Goal: Information Seeking & Learning: Learn about a topic

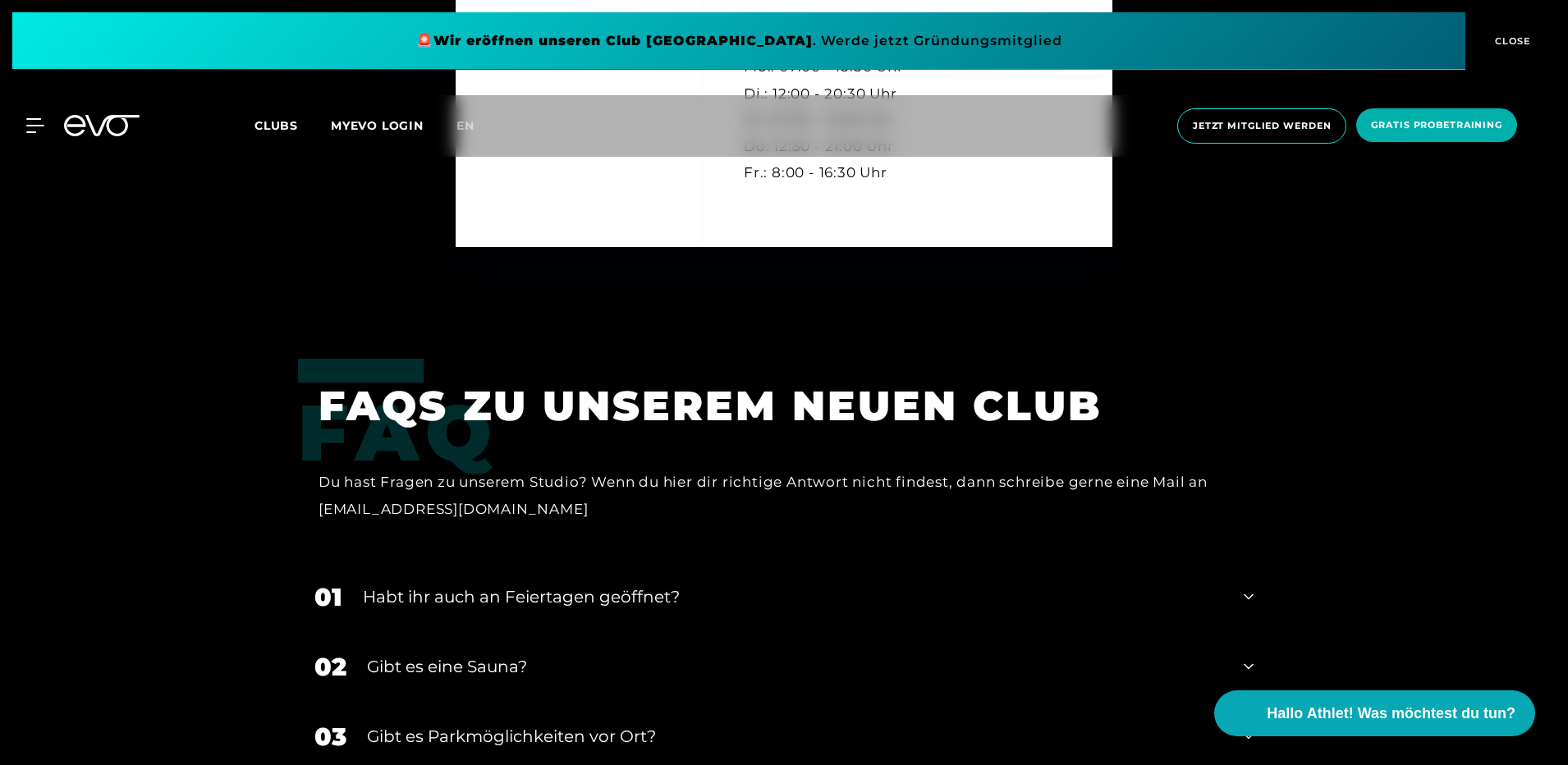
scroll to position [4843, 0]
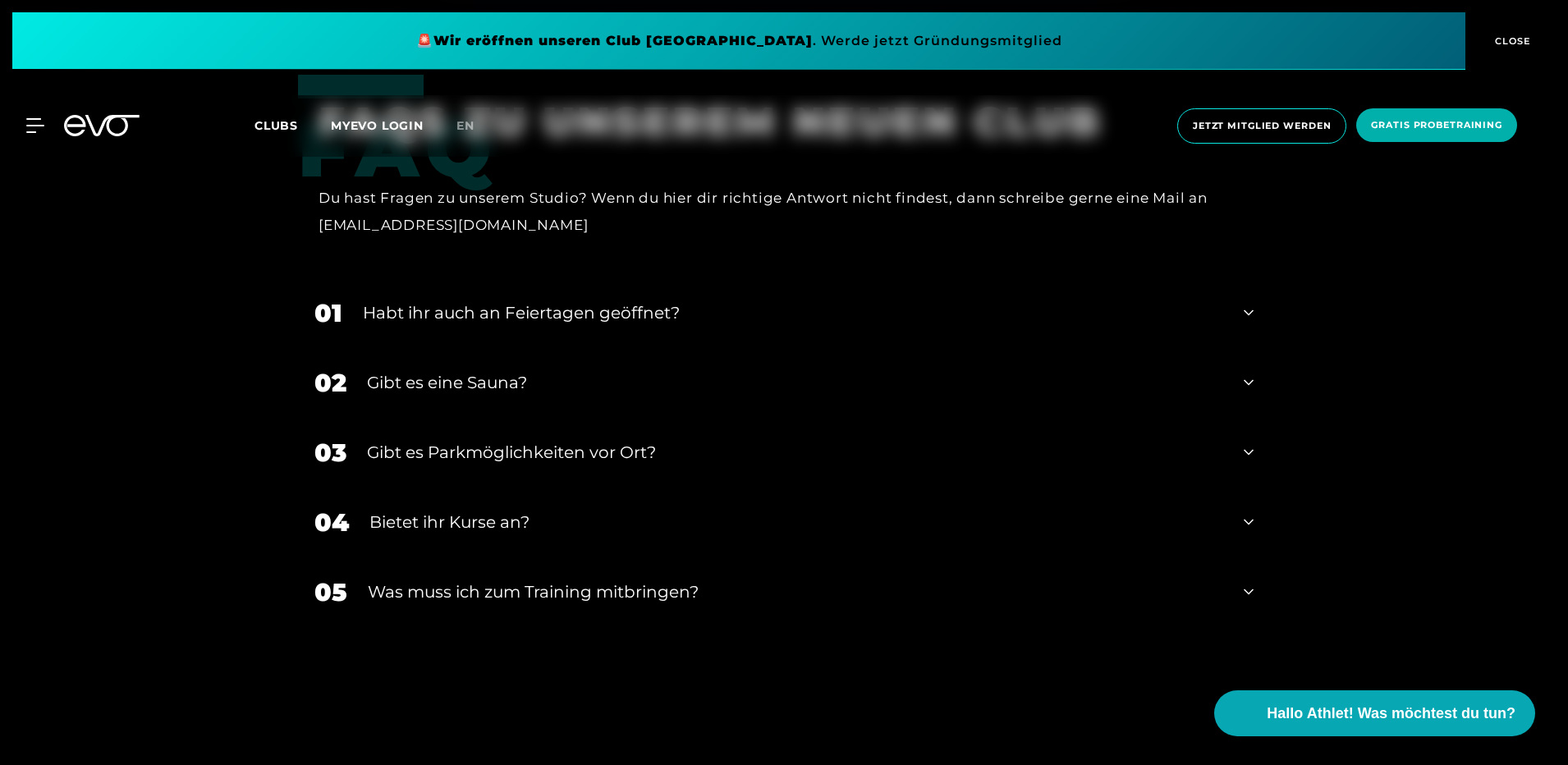
click at [646, 301] on div "Habt ihr auch an Feiertagen geöffnet?" at bounding box center [792, 313] width 861 height 24
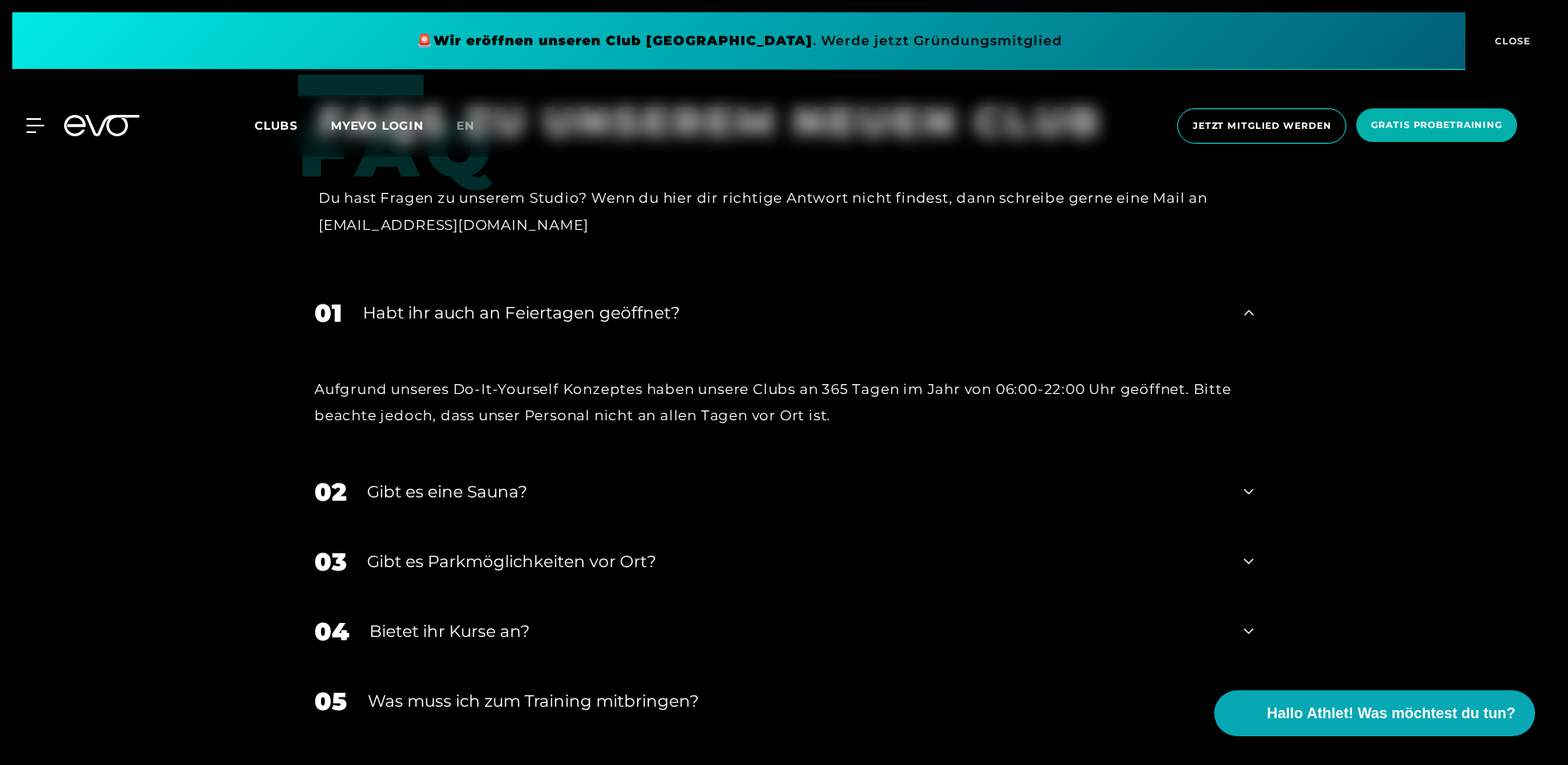
click at [646, 301] on div "Habt ihr auch an Feiertagen geöffnet?" at bounding box center [792, 313] width 861 height 24
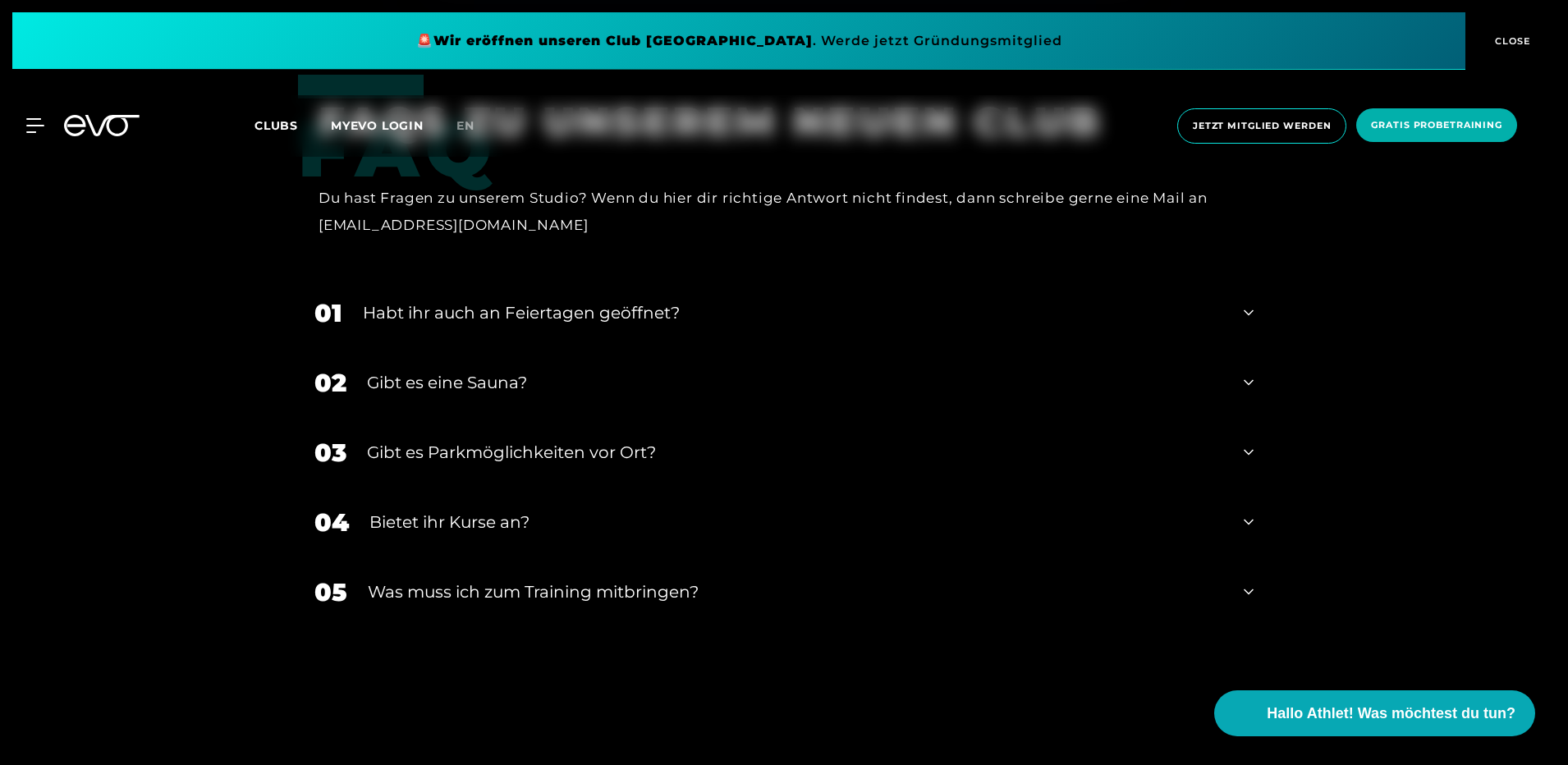
click at [518, 369] on div "02 Gibt es eine Sauna?" at bounding box center [784, 383] width 972 height 70
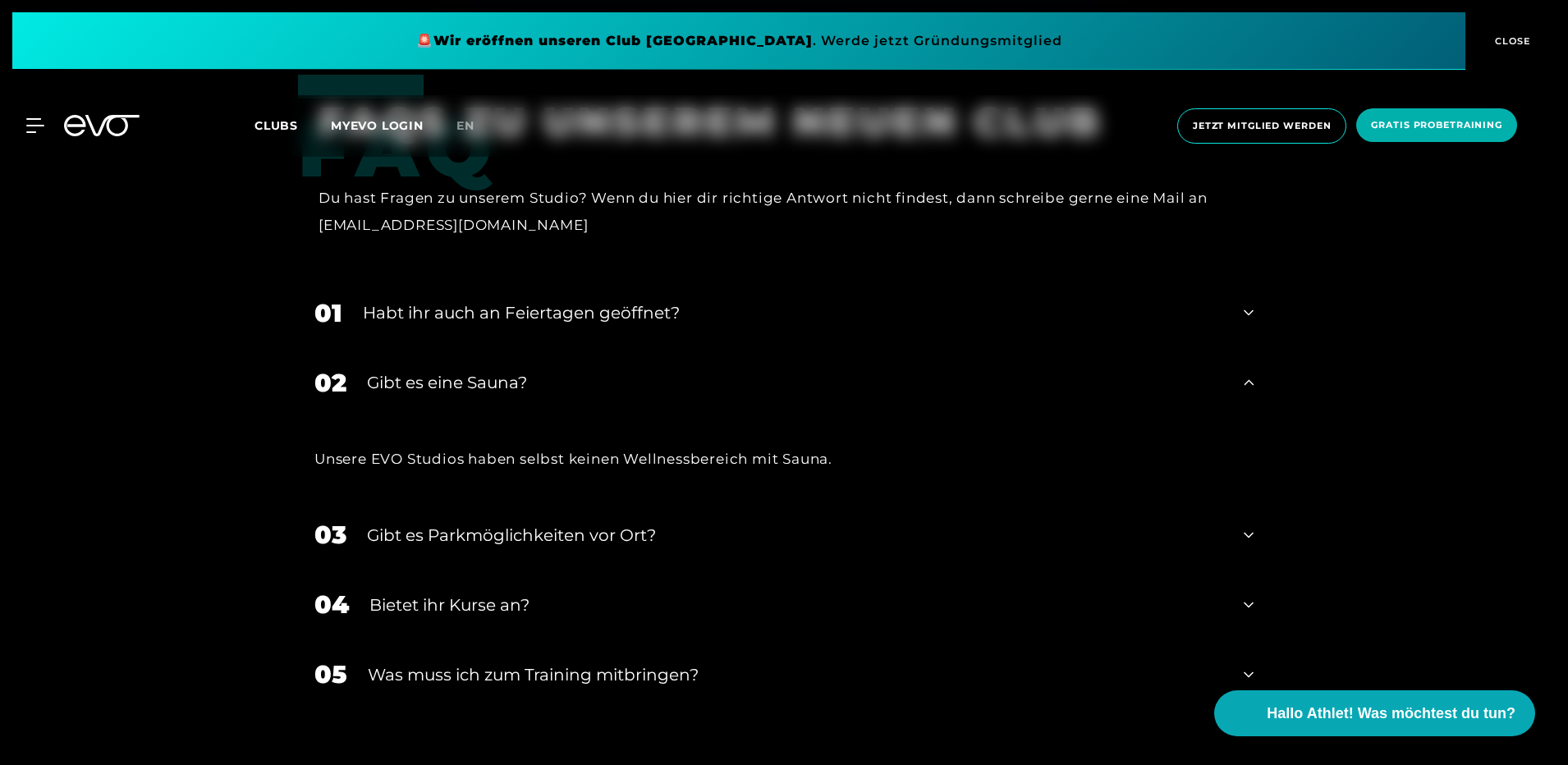
click at [518, 369] on div "02 Gibt es eine Sauna?" at bounding box center [784, 383] width 972 height 70
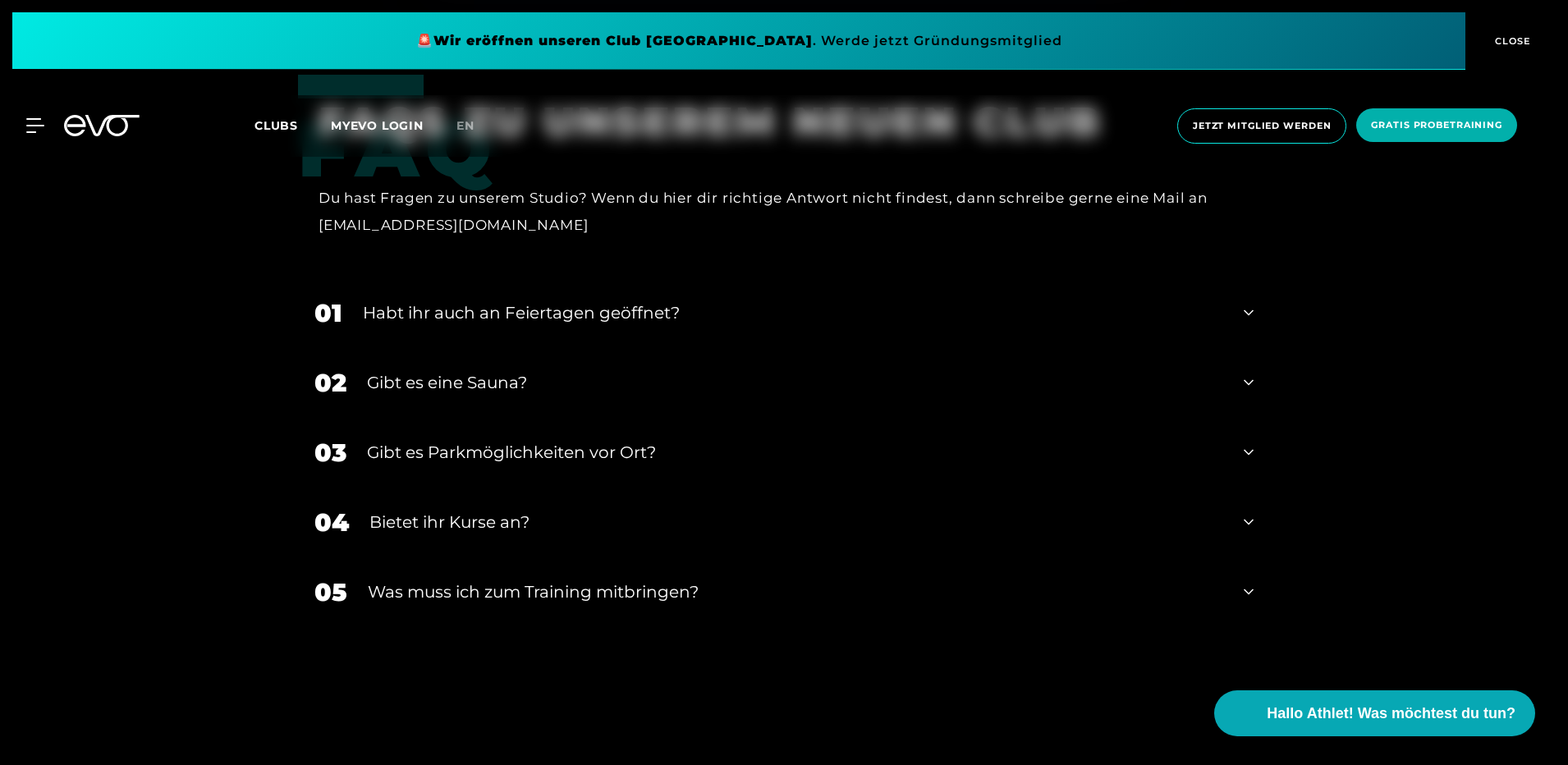
click at [489, 511] on div "04 Bietet ihr Kurse an?" at bounding box center [784, 522] width 972 height 70
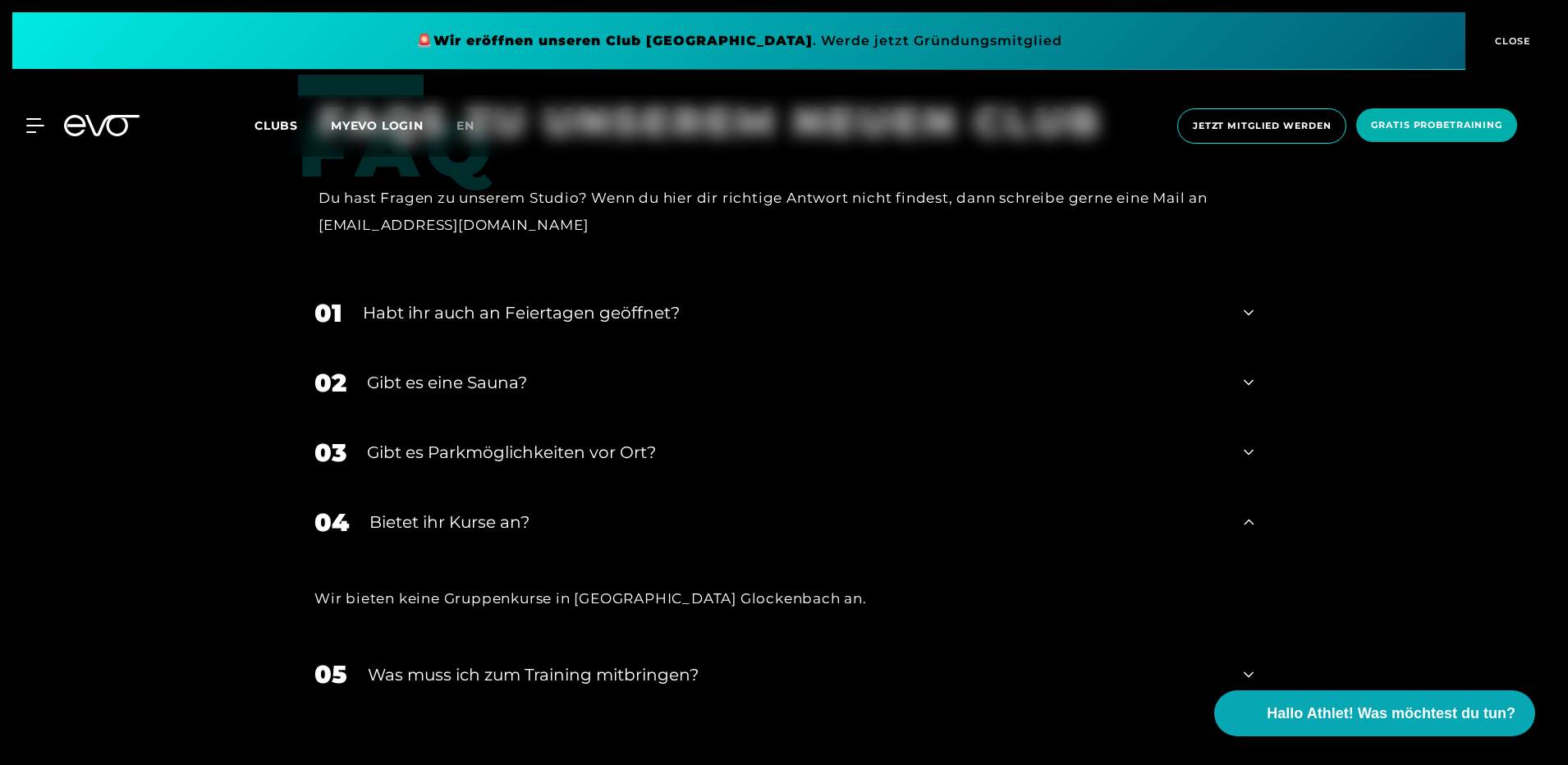
click at [489, 511] on div "04 Bietet ihr Kurse an?" at bounding box center [784, 522] width 972 height 70
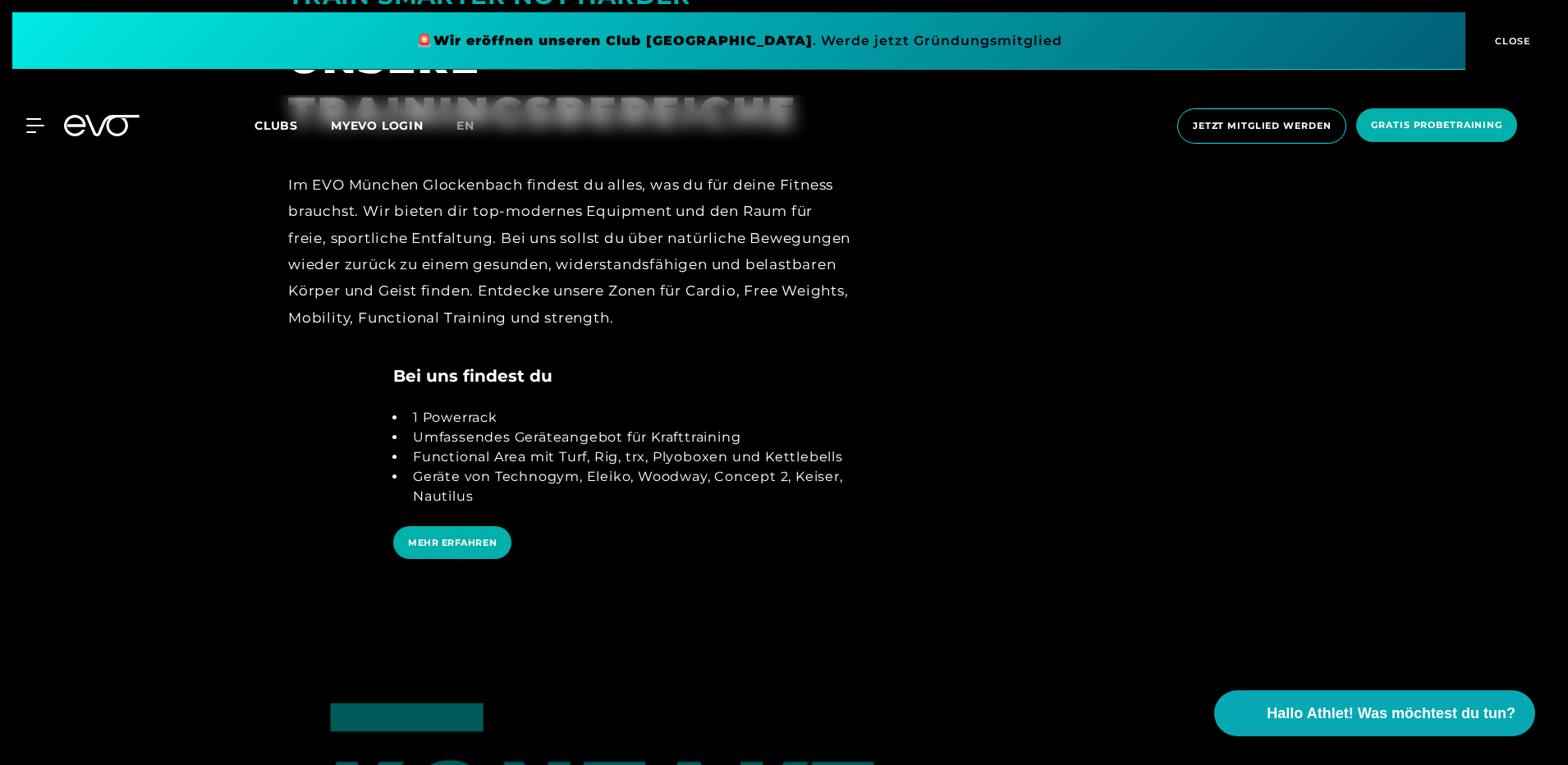
scroll to position [3448, 0]
click at [439, 537] on span "MEHR ERFAHREN" at bounding box center [452, 543] width 89 height 14
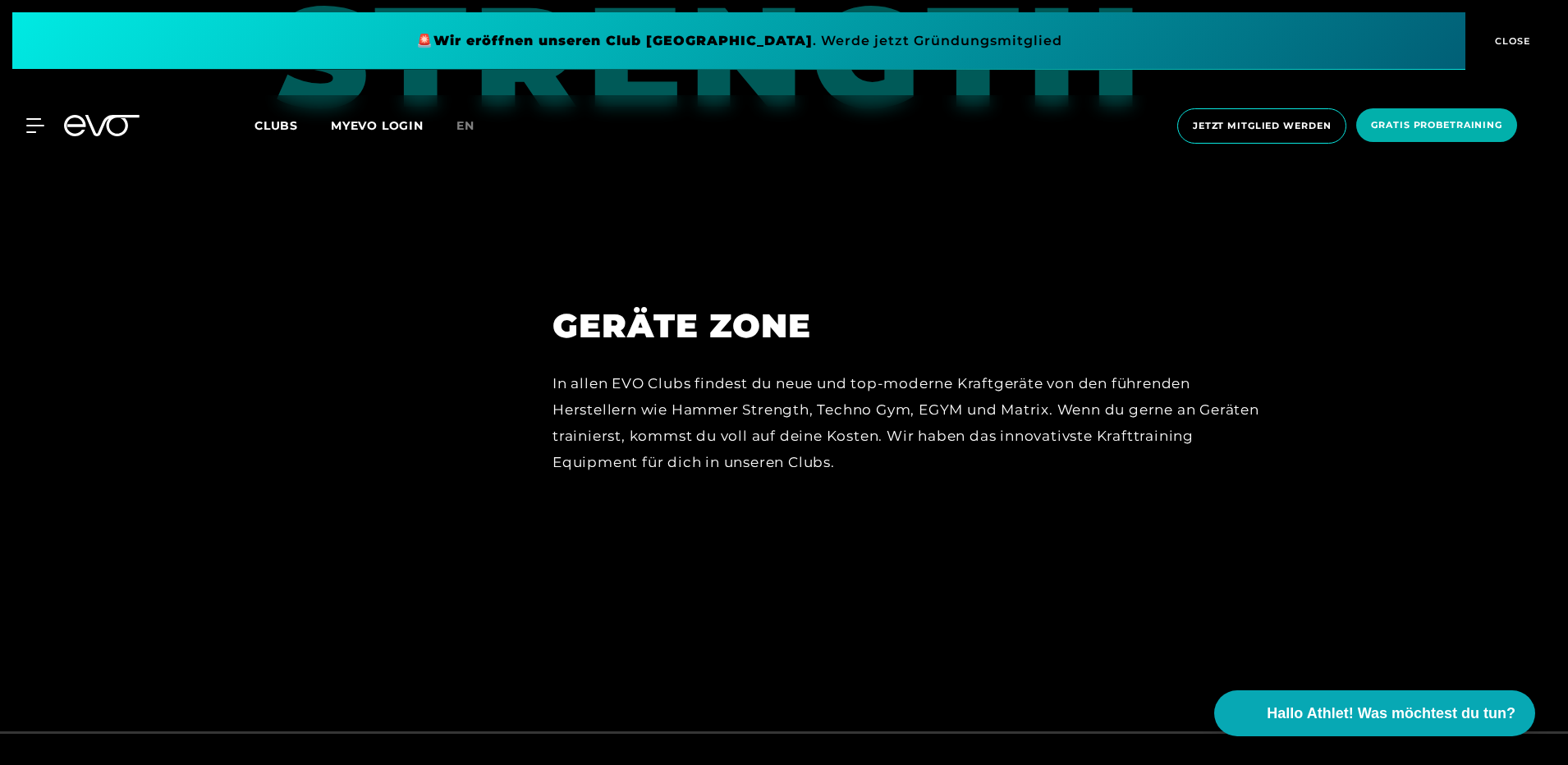
scroll to position [7502, 0]
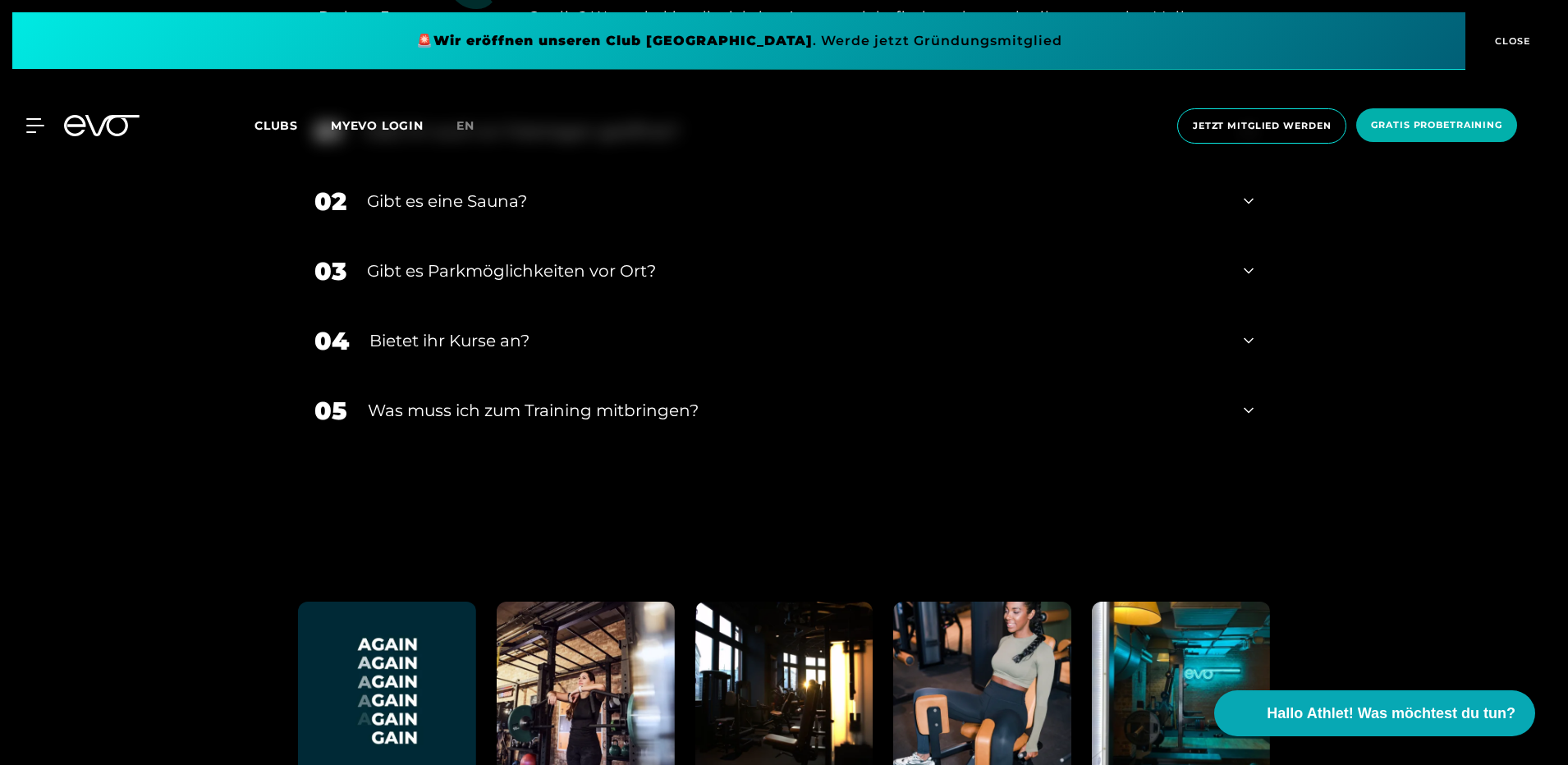
scroll to position [5417, 0]
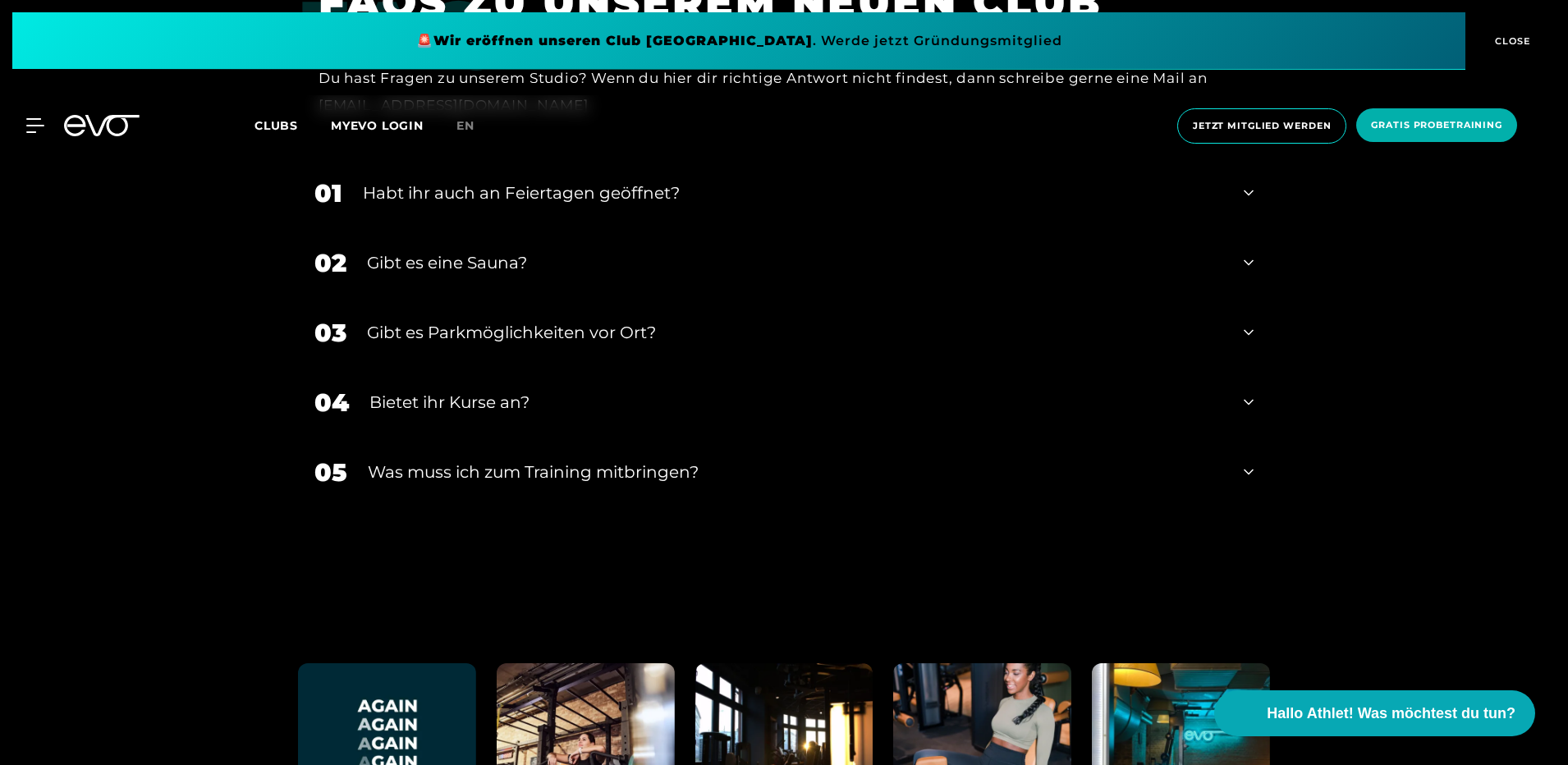
click at [711, 460] on div "Was muss ich zum Training mitbringen?" at bounding box center [795, 472] width 855 height 24
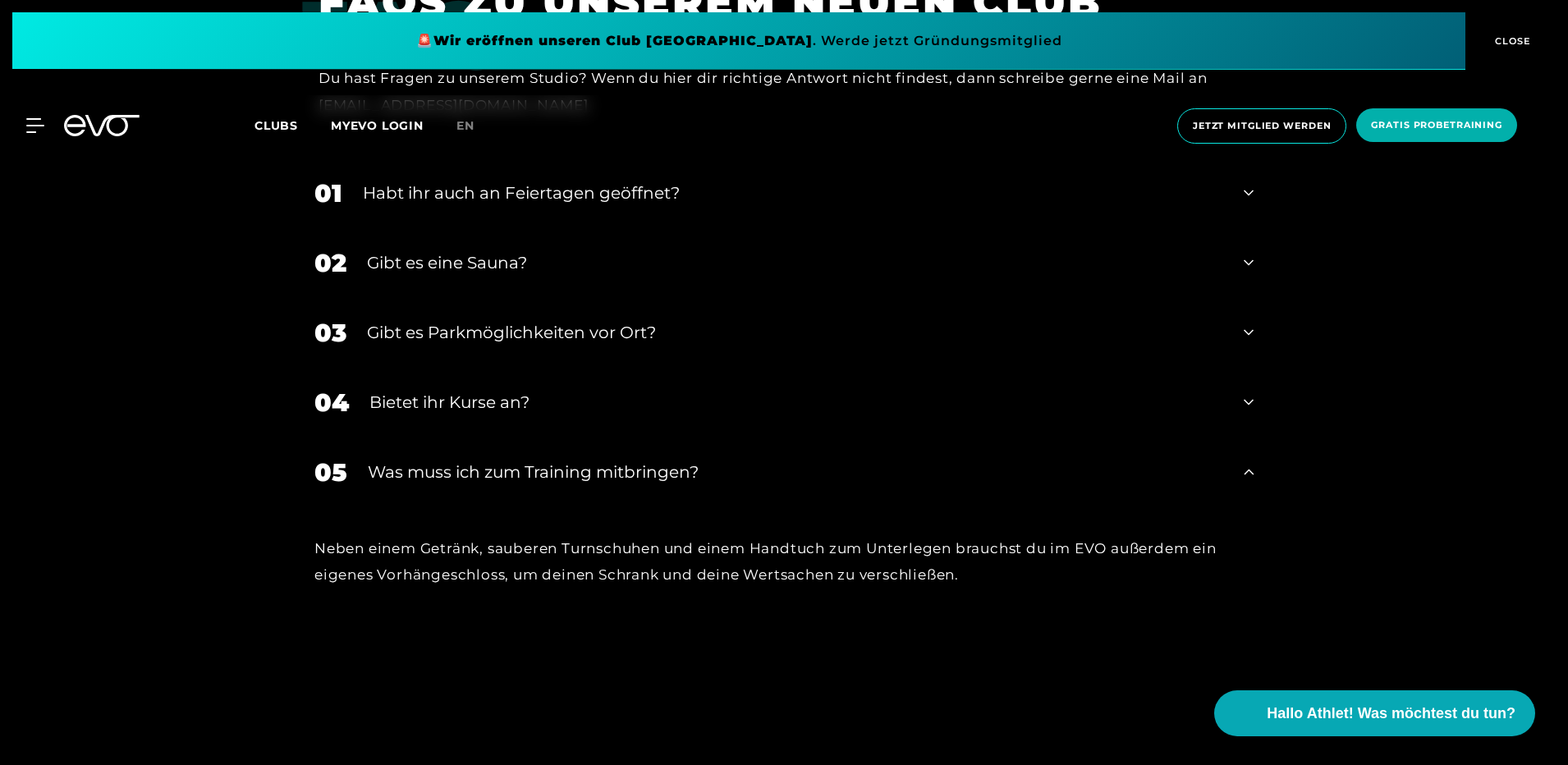
click at [711, 460] on div "Was muss ich zum Training mitbringen?" at bounding box center [795, 472] width 855 height 24
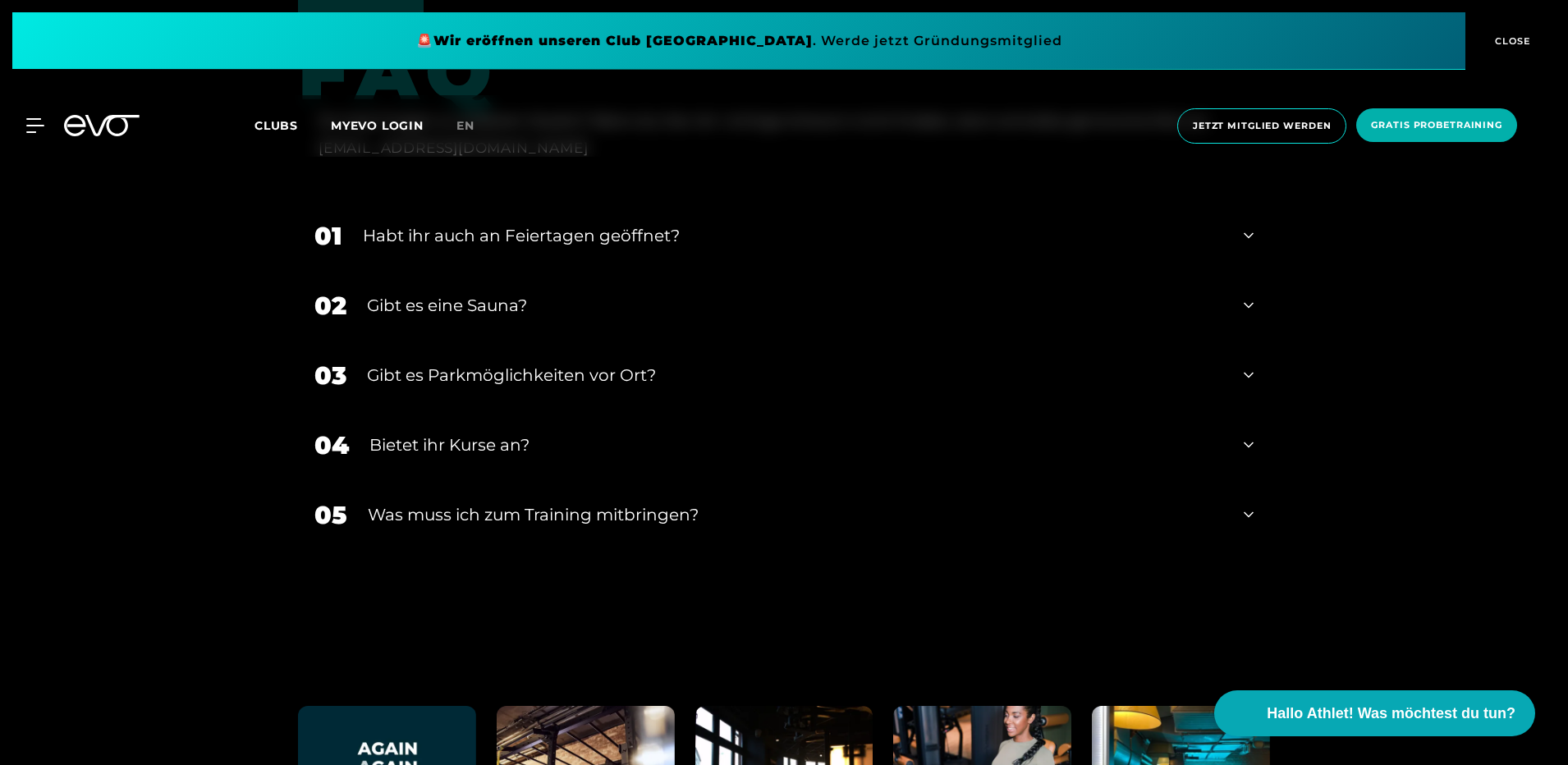
scroll to position [5335, 0]
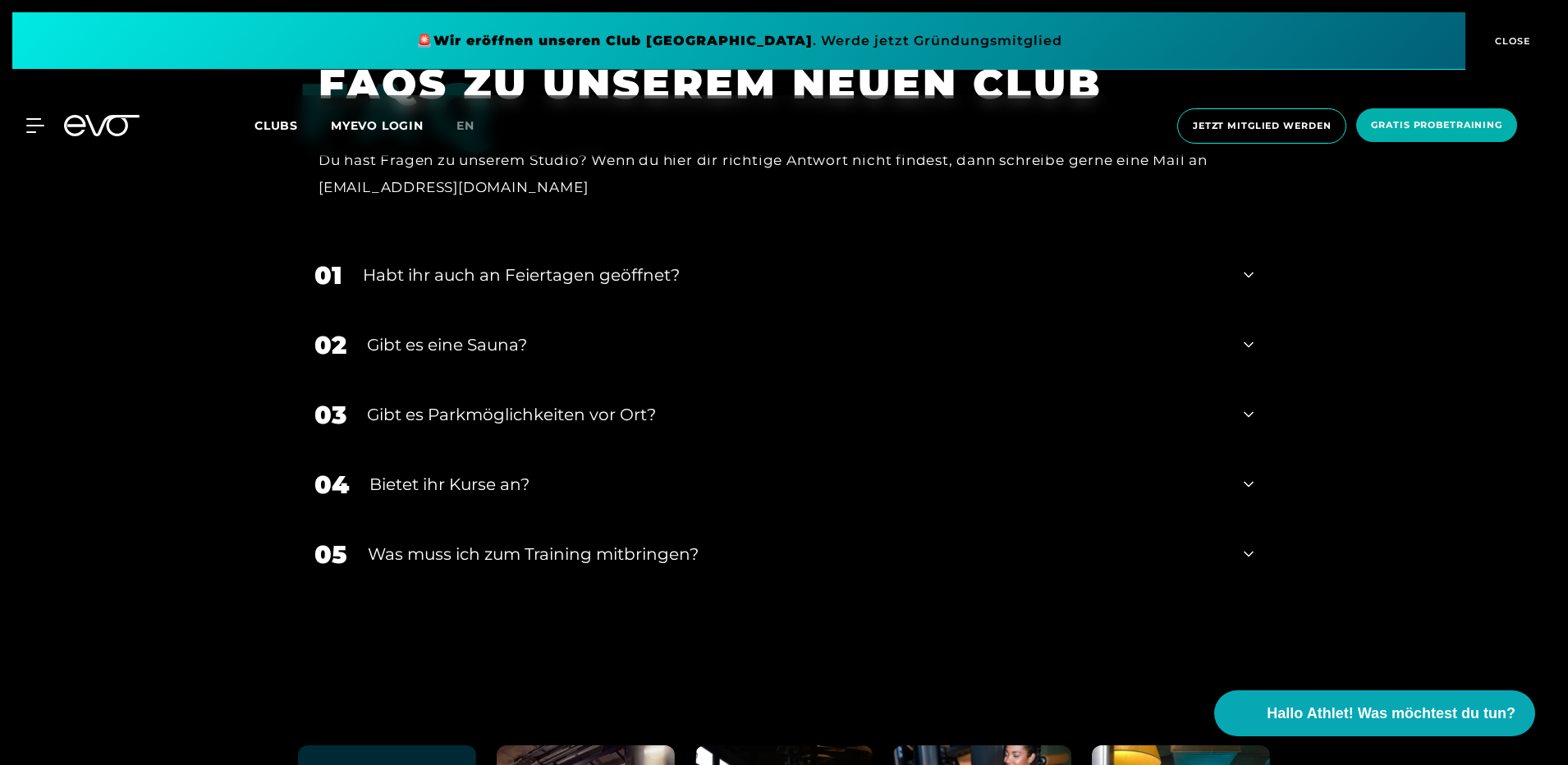
click at [629, 263] on div "Habt ihr auch an Feiertagen geöffnet?" at bounding box center [792, 275] width 861 height 24
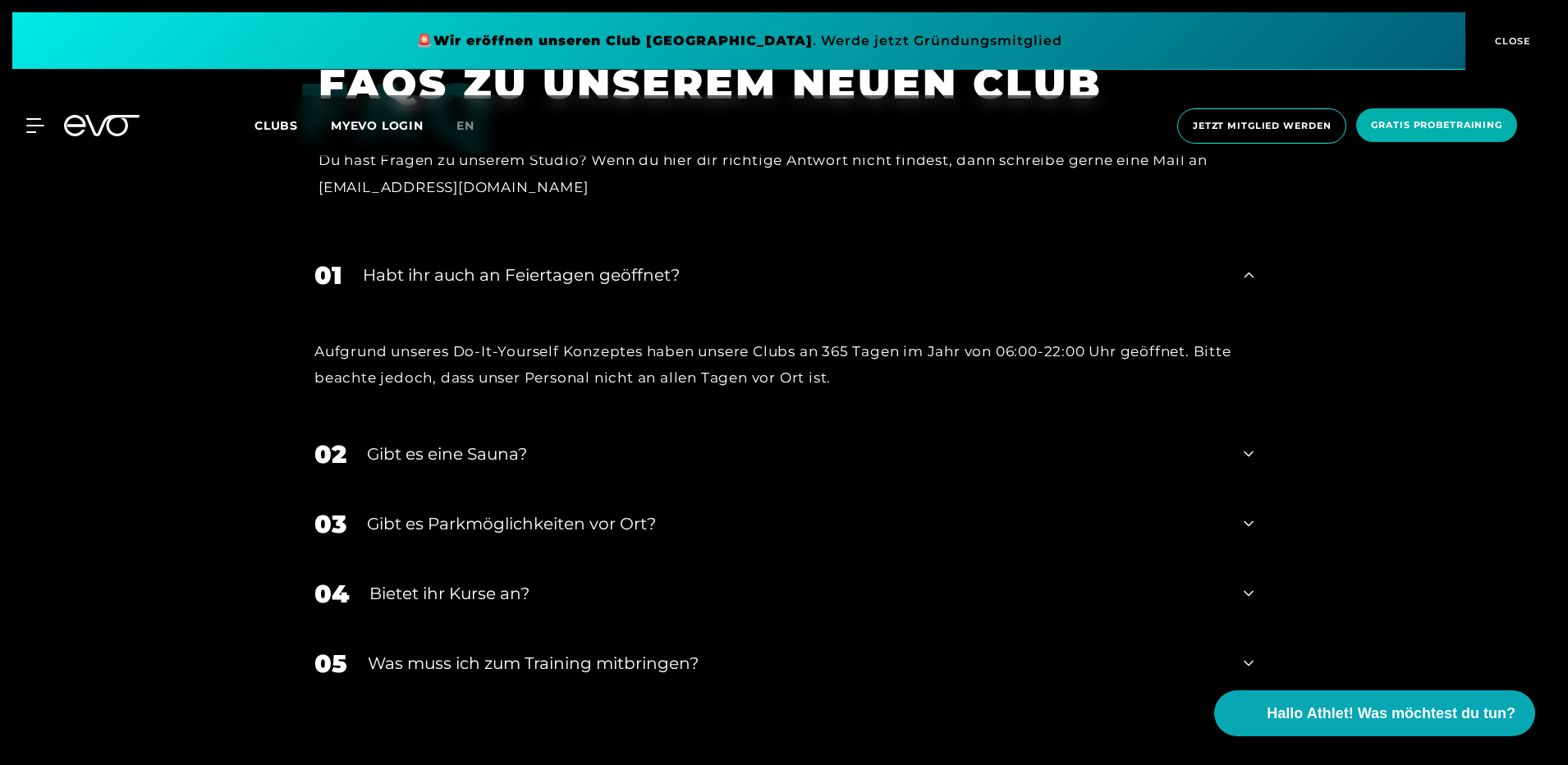
click at [629, 263] on div "Habt ihr auch an Feiertagen geöffnet?" at bounding box center [792, 275] width 861 height 24
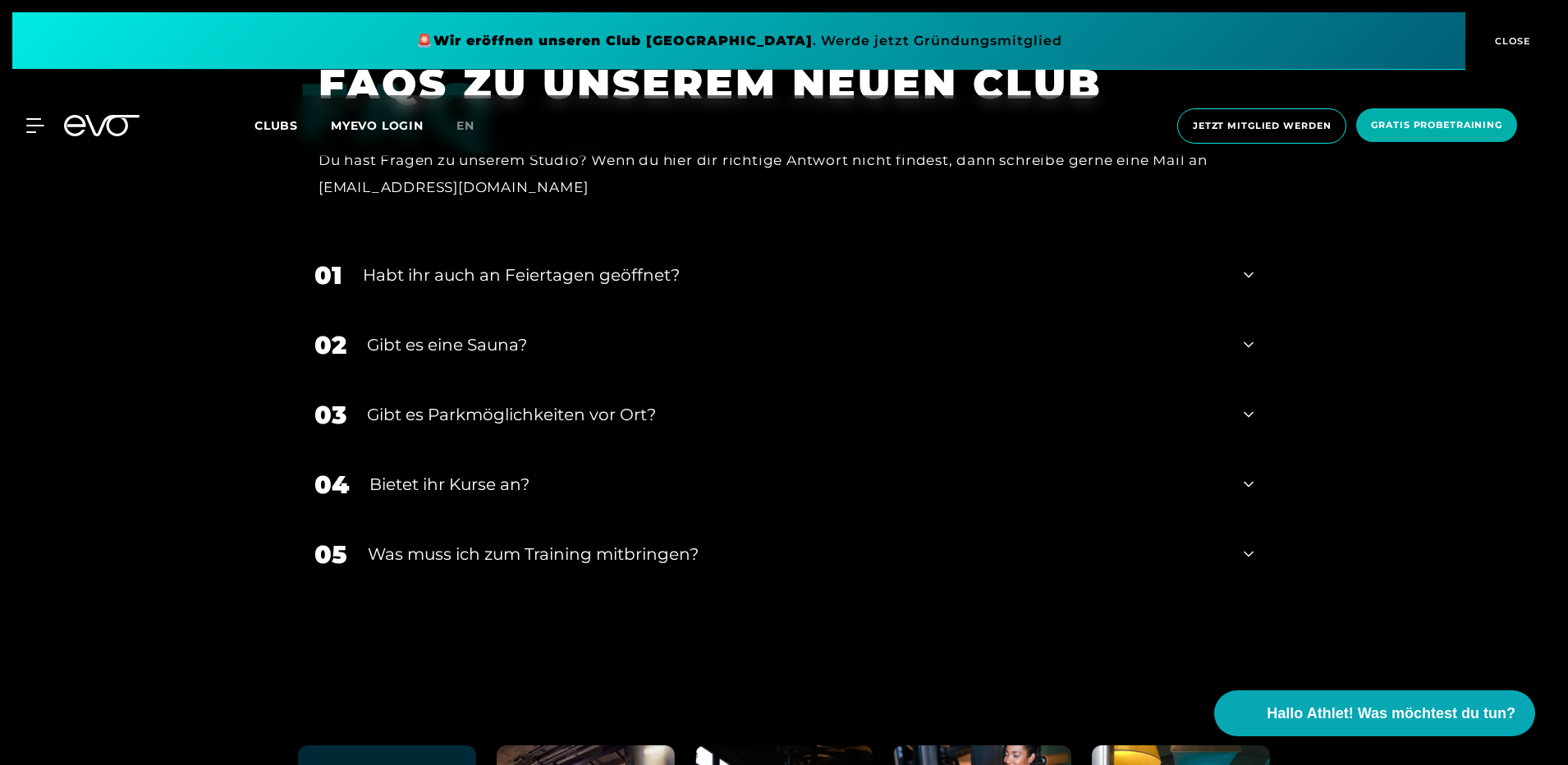
click at [598, 332] on div "Gibt es eine Sauna?" at bounding box center [795, 345] width 856 height 24
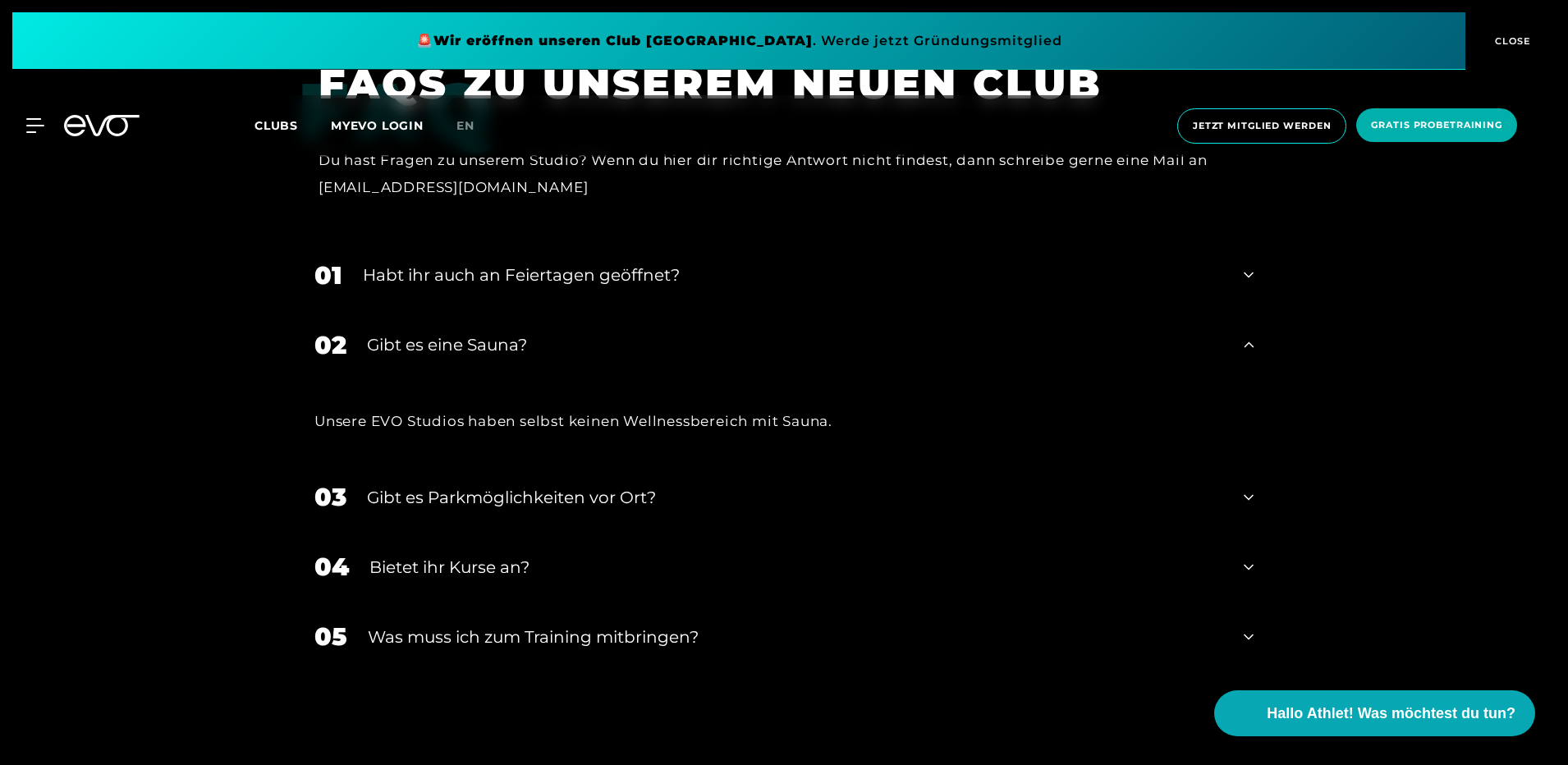
click at [598, 332] on div "Gibt es eine Sauna?" at bounding box center [795, 345] width 856 height 24
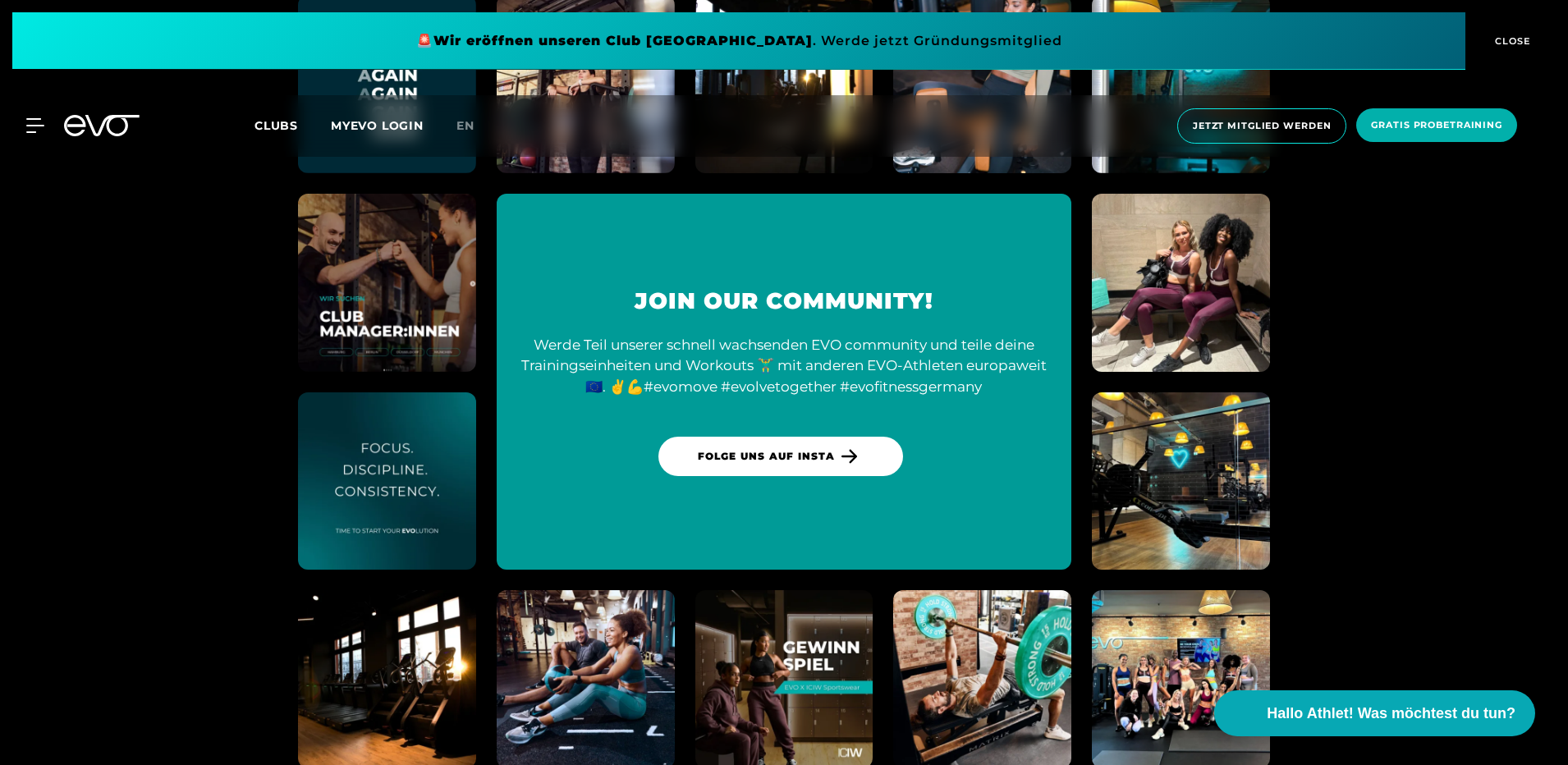
scroll to position [6294, 0]
